Goal: Transaction & Acquisition: Purchase product/service

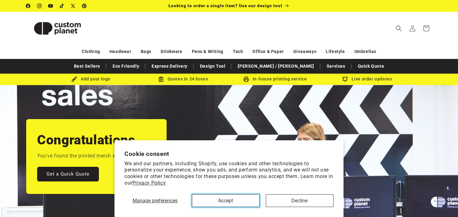
click at [220, 202] on button "Accept" at bounding box center [226, 200] width 68 height 13
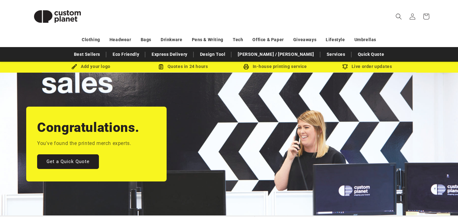
scroll to position [12, 0]
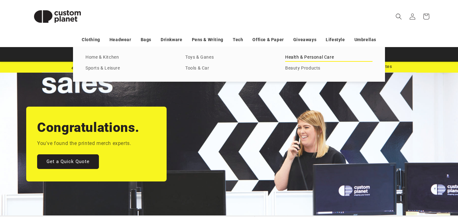
click at [314, 56] on link "Health & Personal Care" at bounding box center [328, 57] width 87 height 8
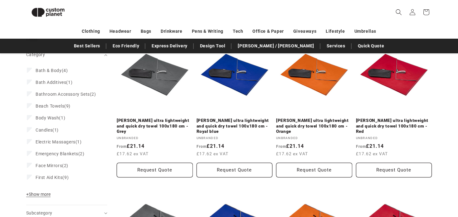
scroll to position [91, 0]
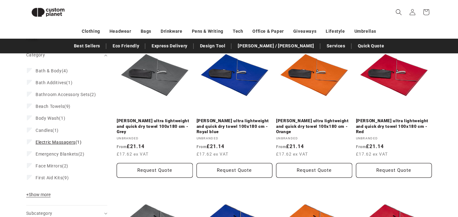
click at [51, 145] on span "Electric Massagers" at bounding box center [56, 142] width 40 height 5
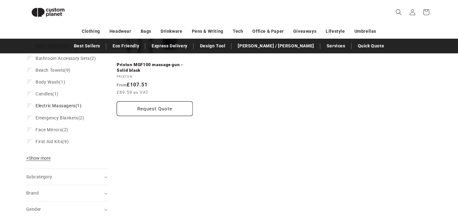
scroll to position [147, 0]
click at [37, 161] on span "+ Show more" at bounding box center [38, 158] width 24 height 5
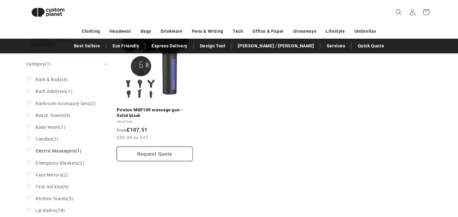
scroll to position [101, 0]
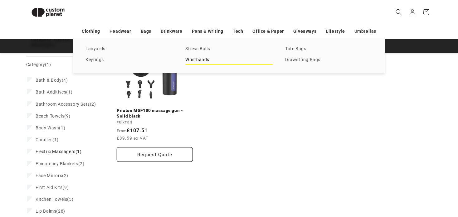
click at [198, 59] on link "Wristbands" at bounding box center [228, 60] width 87 height 8
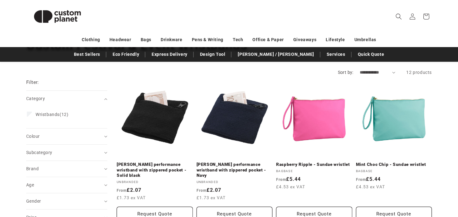
scroll to position [57, 0]
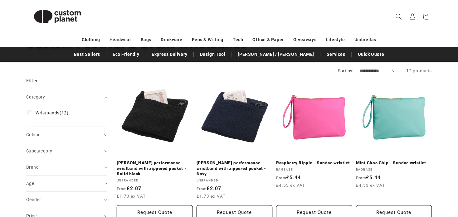
click at [54, 111] on span "Wristbands" at bounding box center [48, 112] width 24 height 5
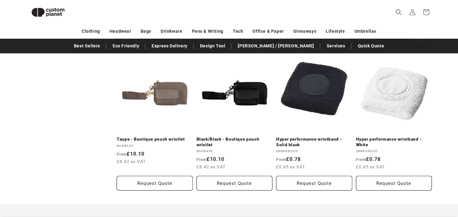
scroll to position [362, 0]
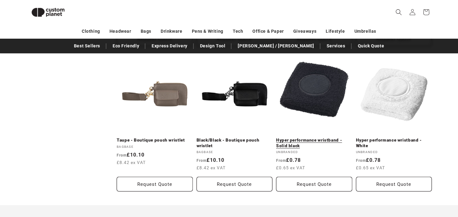
click at [306, 138] on link "Hyper performance wristband - Solid black" at bounding box center [314, 143] width 76 height 11
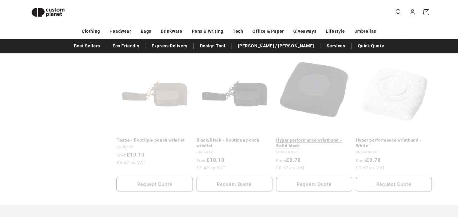
scroll to position [57, 0]
